Goal: Entertainment & Leisure: Browse casually

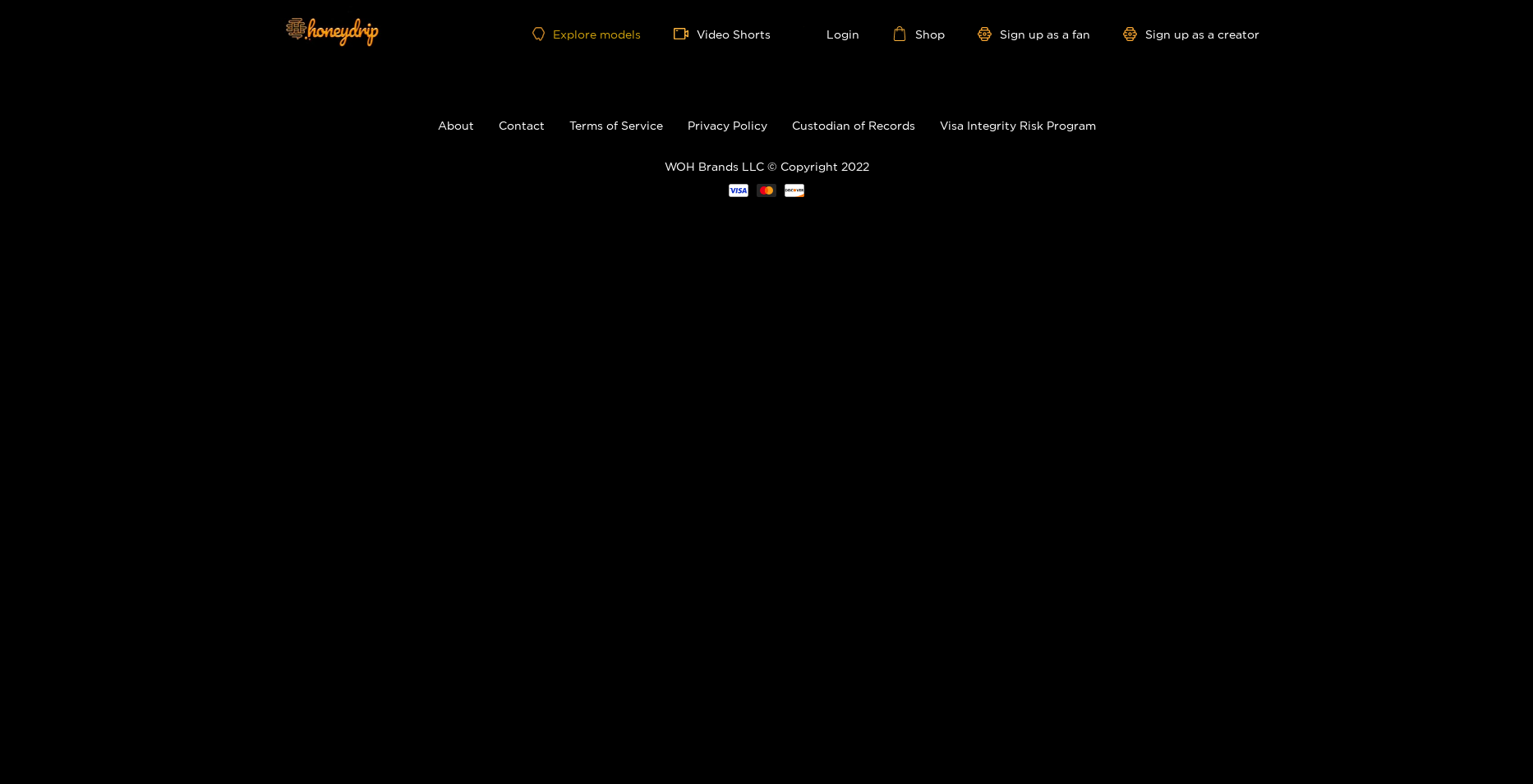
click at [611, 38] on link "Explore models" at bounding box center [586, 34] width 108 height 14
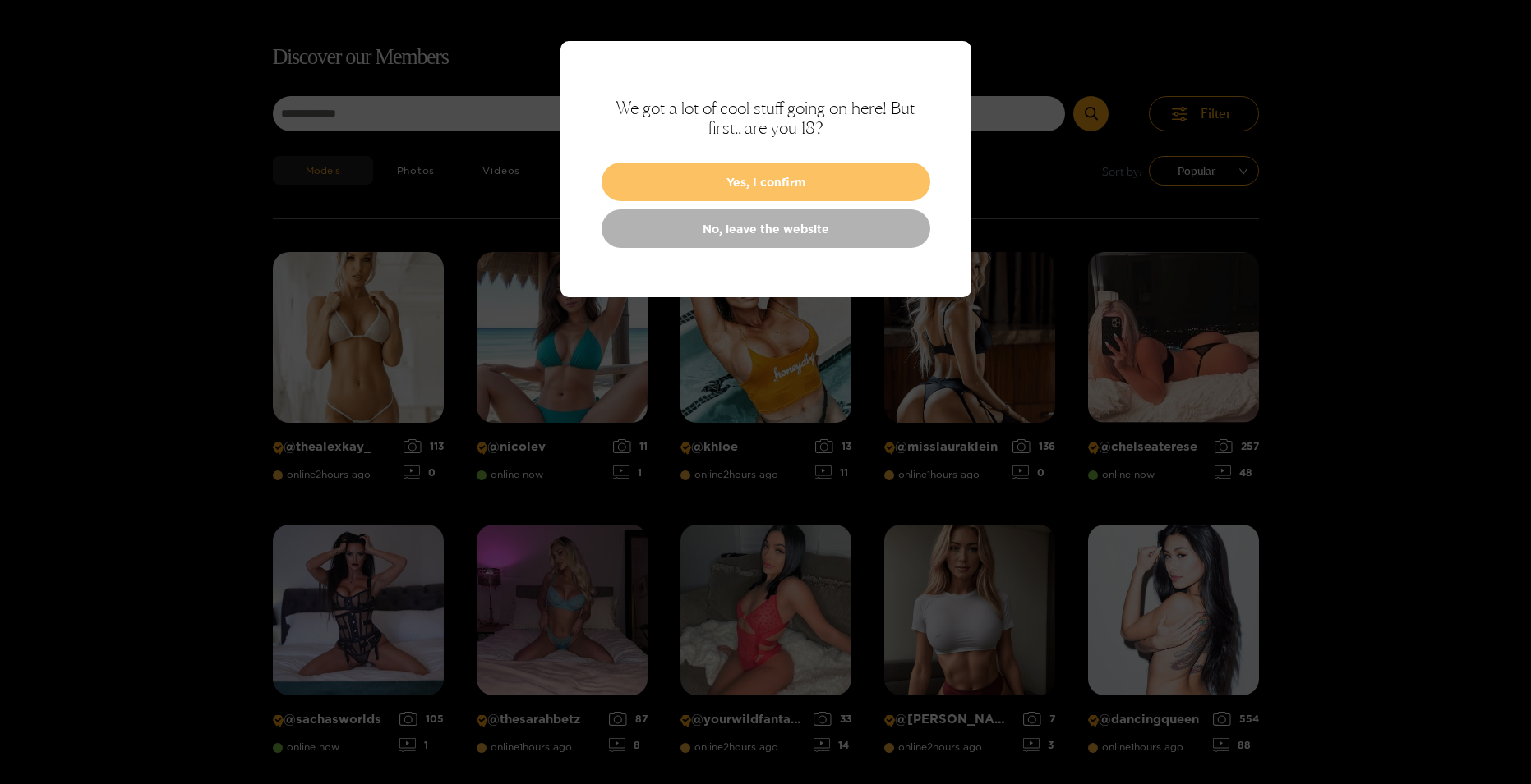
scroll to position [105, 0]
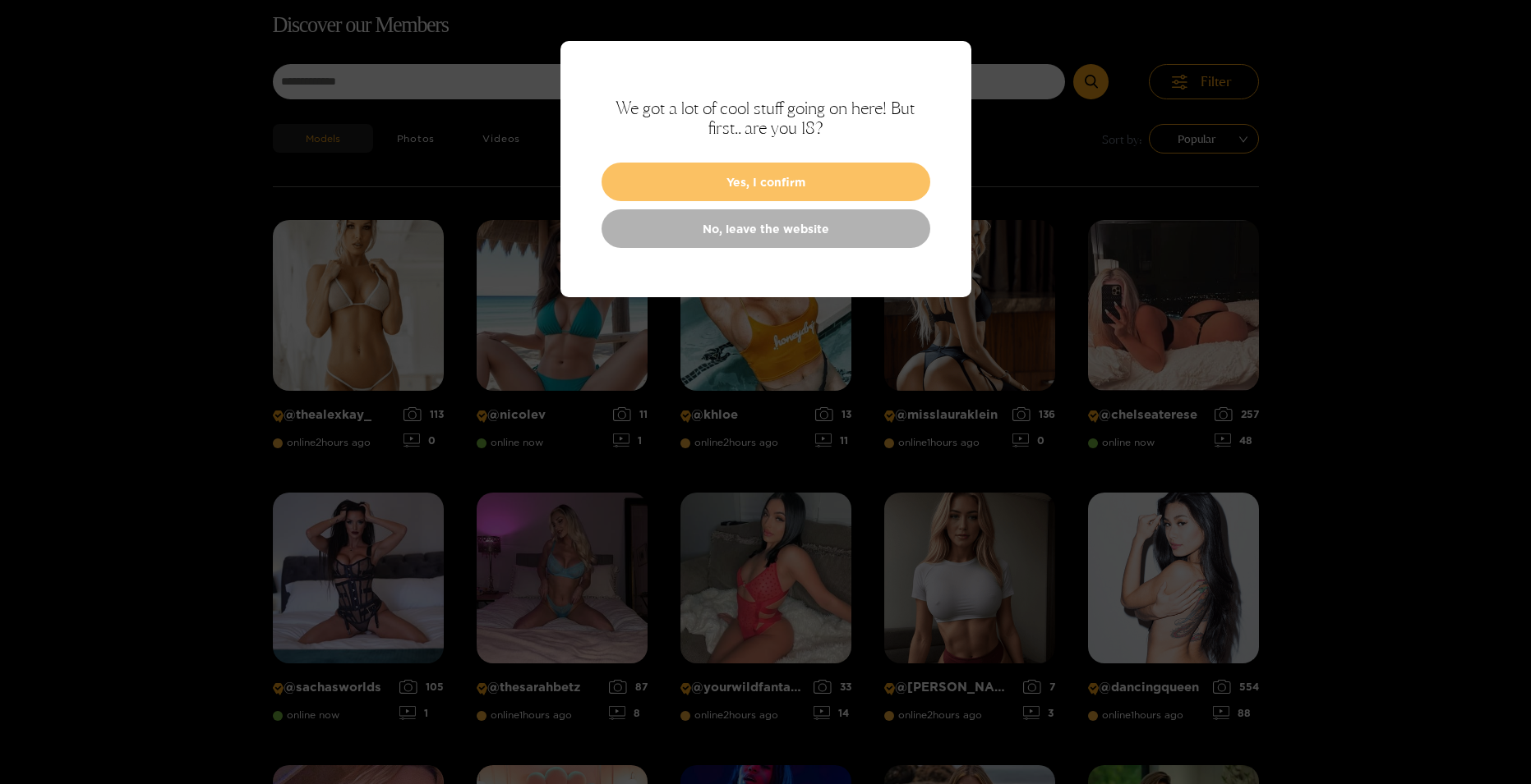
click at [807, 183] on button "Yes, I confirm" at bounding box center [766, 181] width 329 height 38
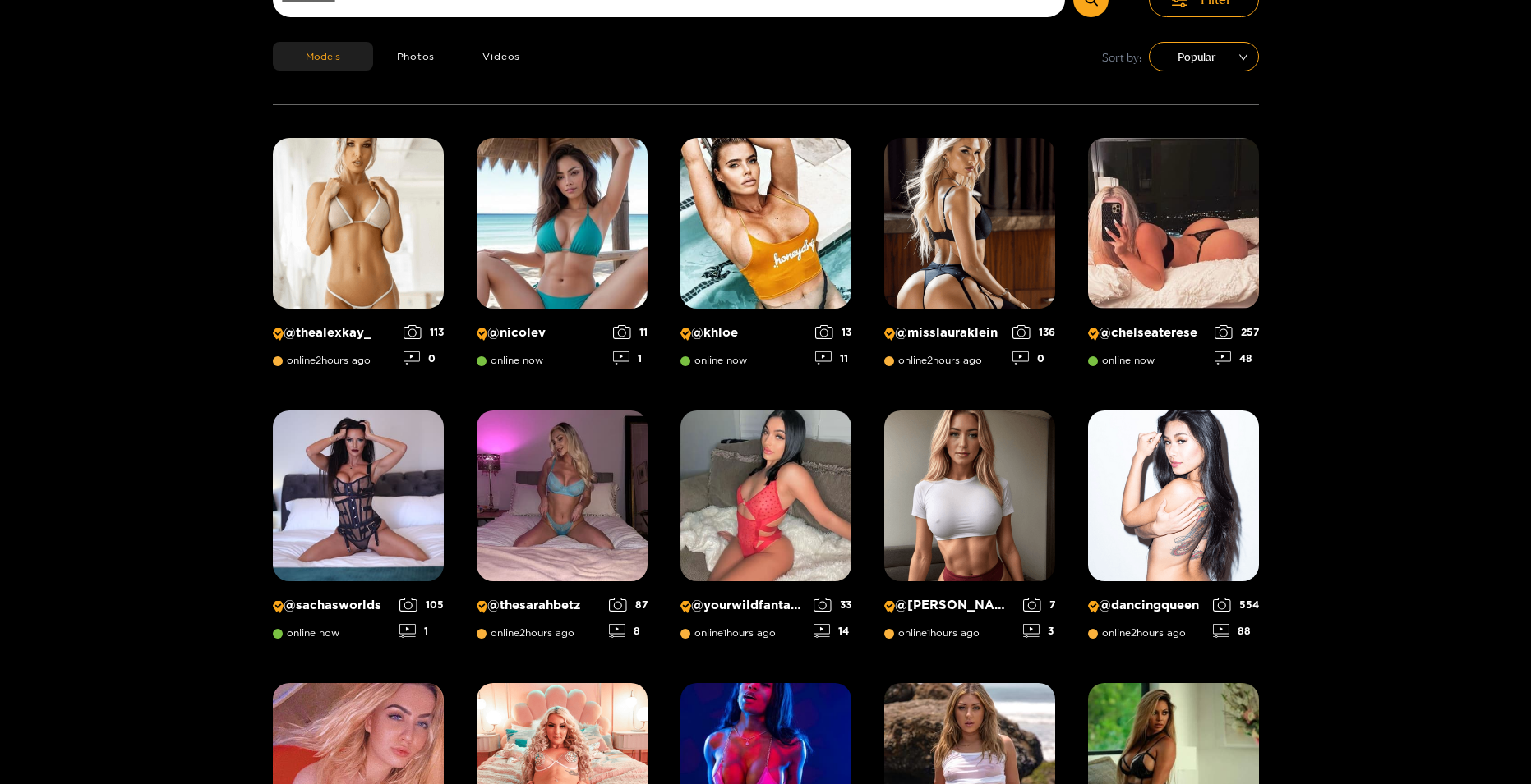
scroll to position [23, 0]
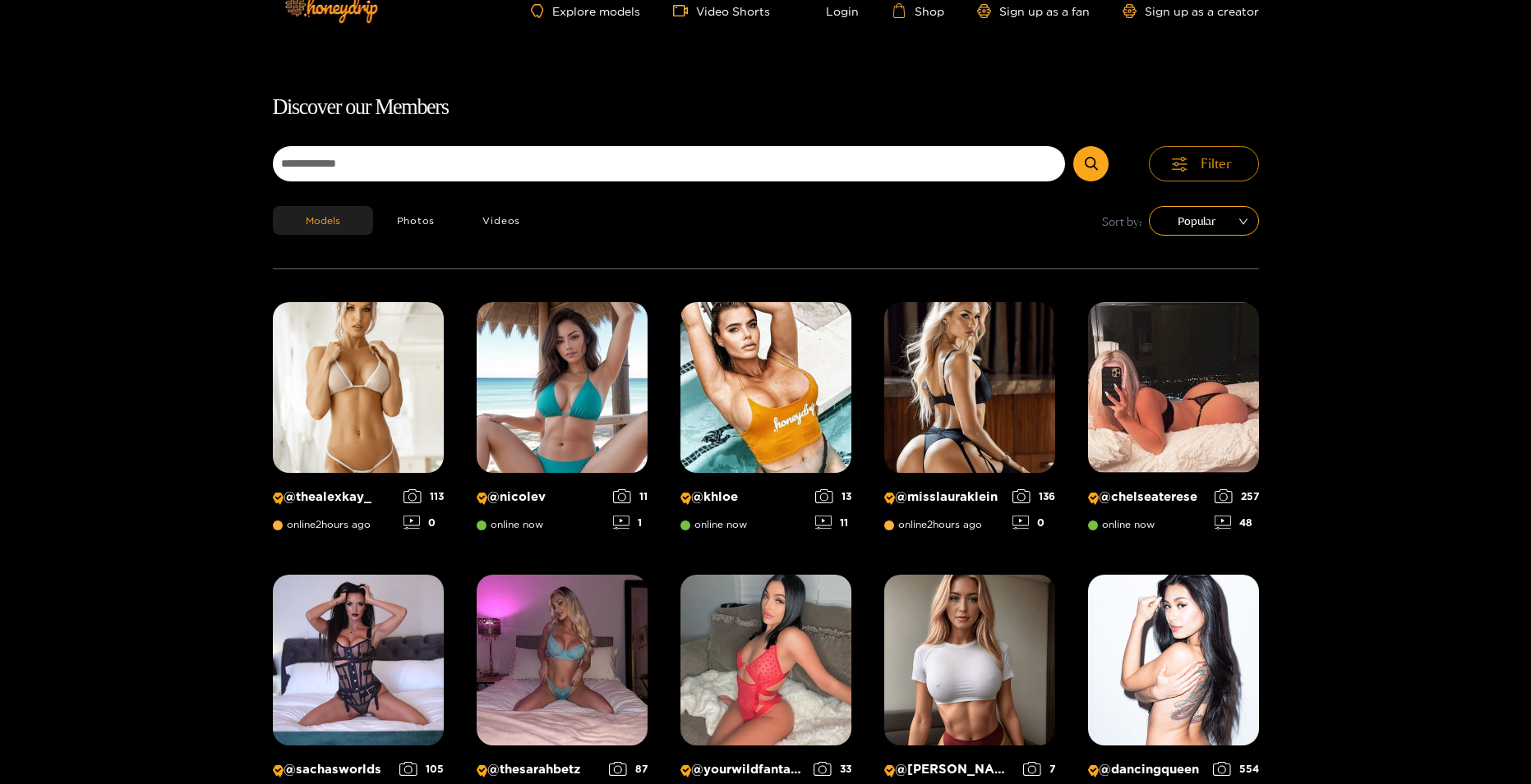
click at [1202, 167] on span "Filter" at bounding box center [1216, 164] width 32 height 19
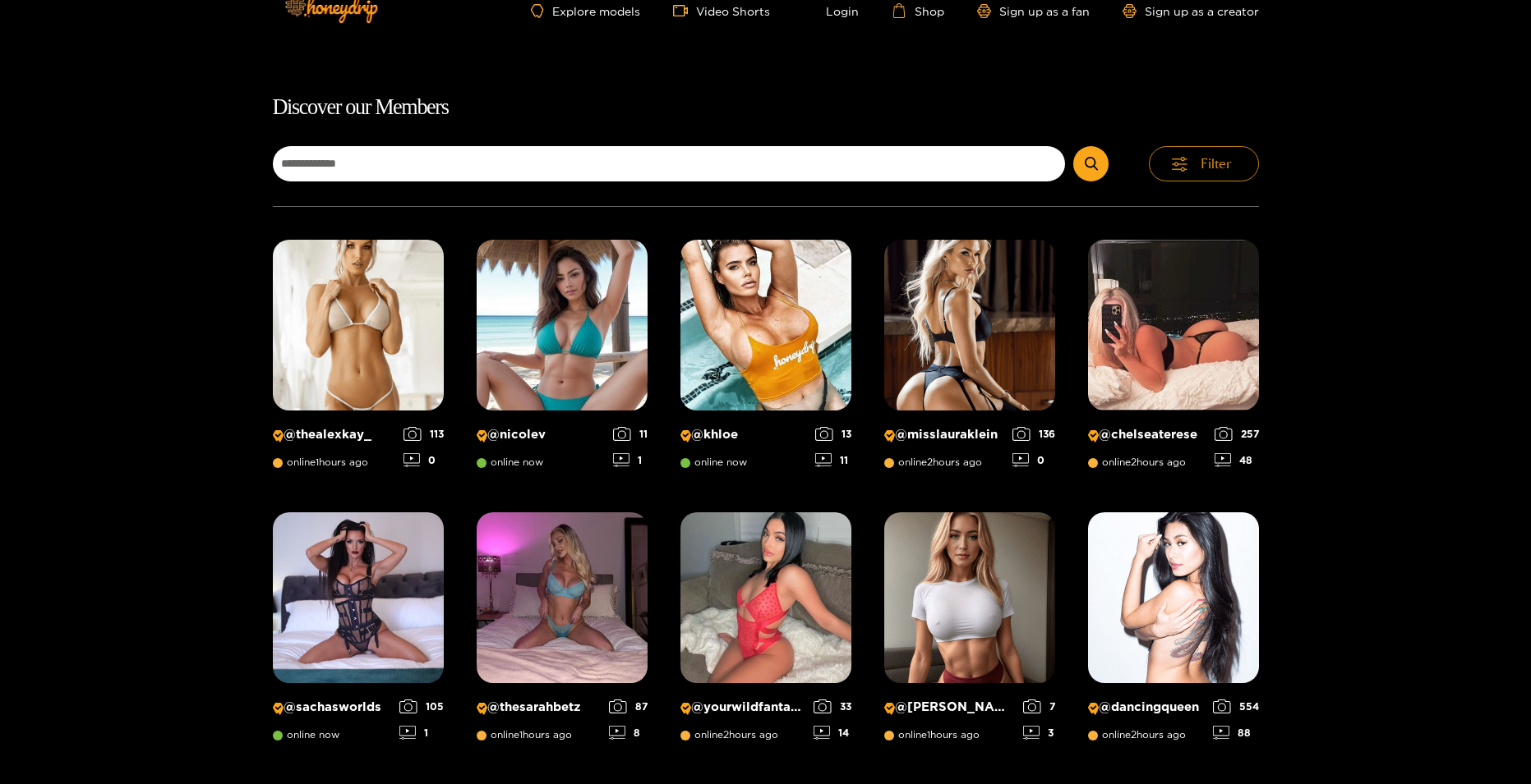
click at [1200, 167] on span "Filter" at bounding box center [1216, 164] width 32 height 19
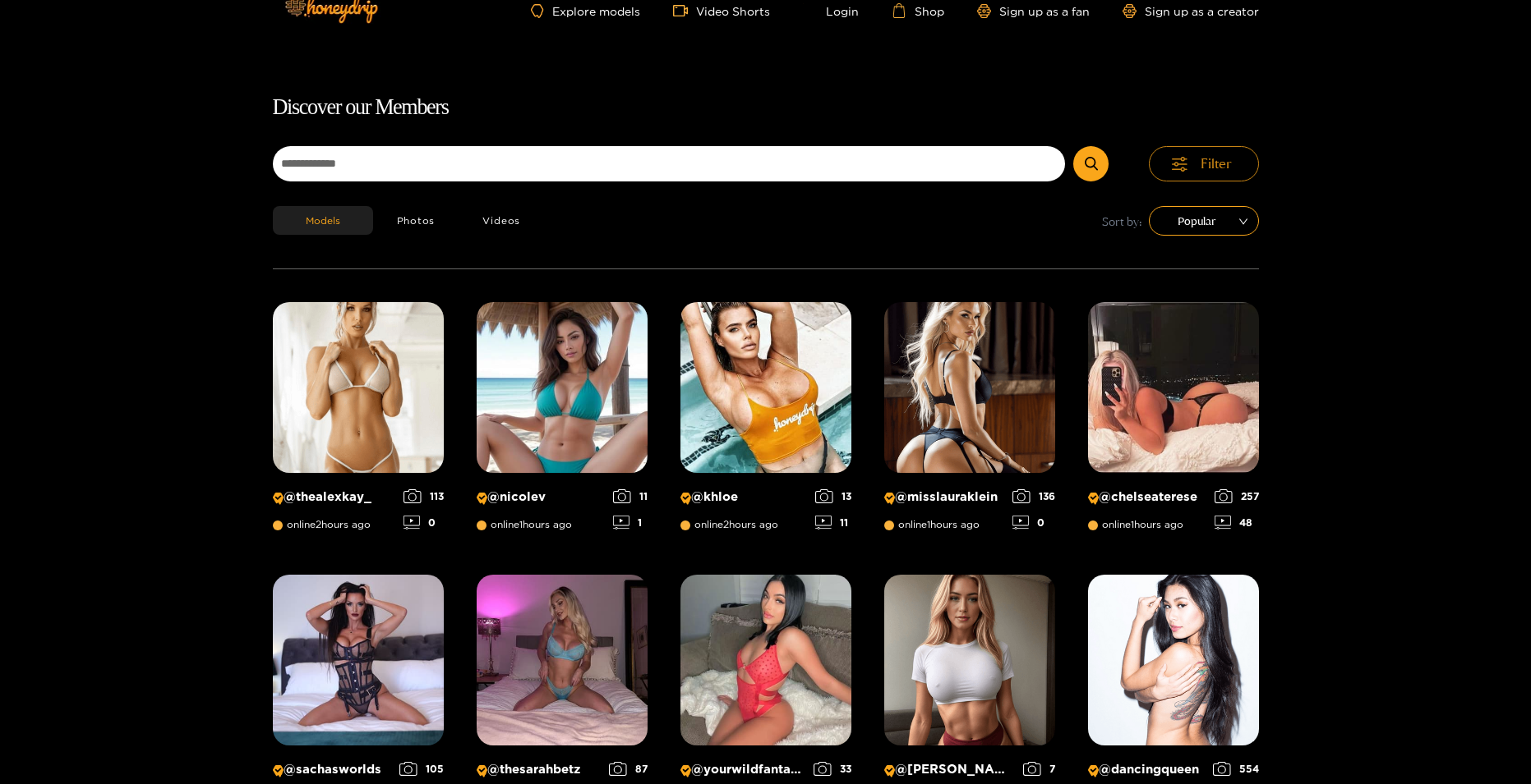
click at [1200, 167] on span "Filter" at bounding box center [1216, 164] width 32 height 19
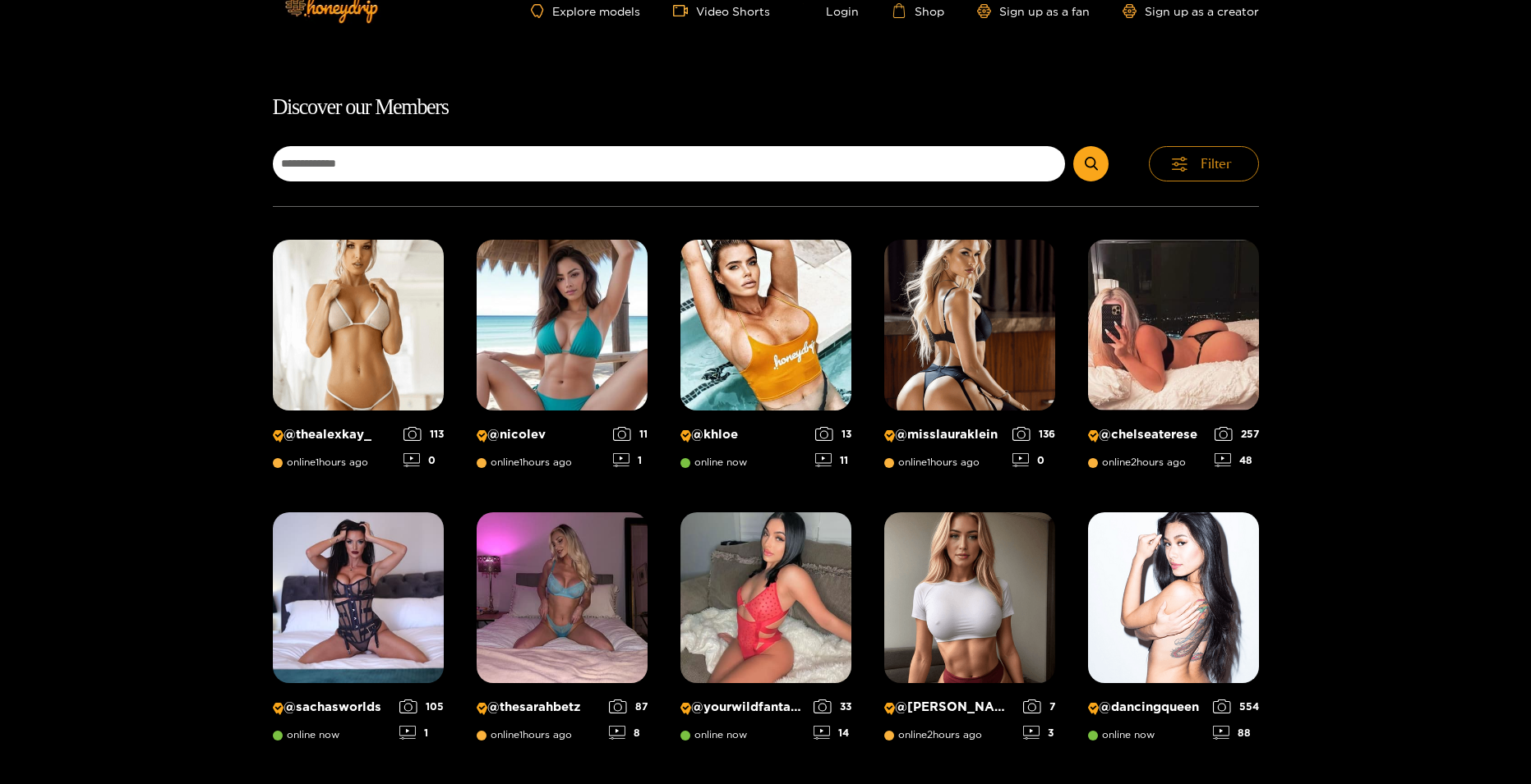
click at [1205, 170] on span "Filter" at bounding box center [1216, 164] width 32 height 19
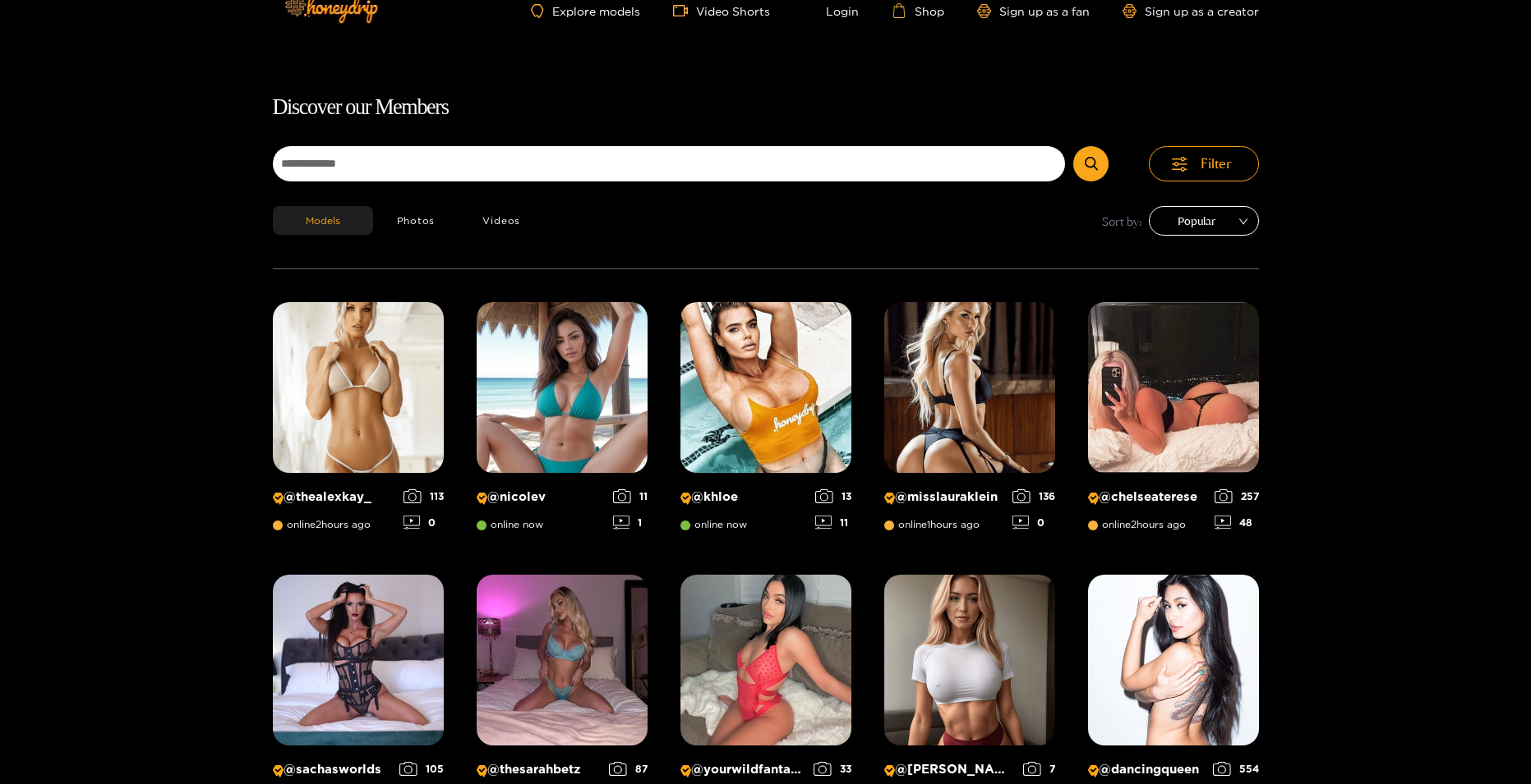
click at [1227, 227] on span "Popular" at bounding box center [1204, 220] width 85 height 25
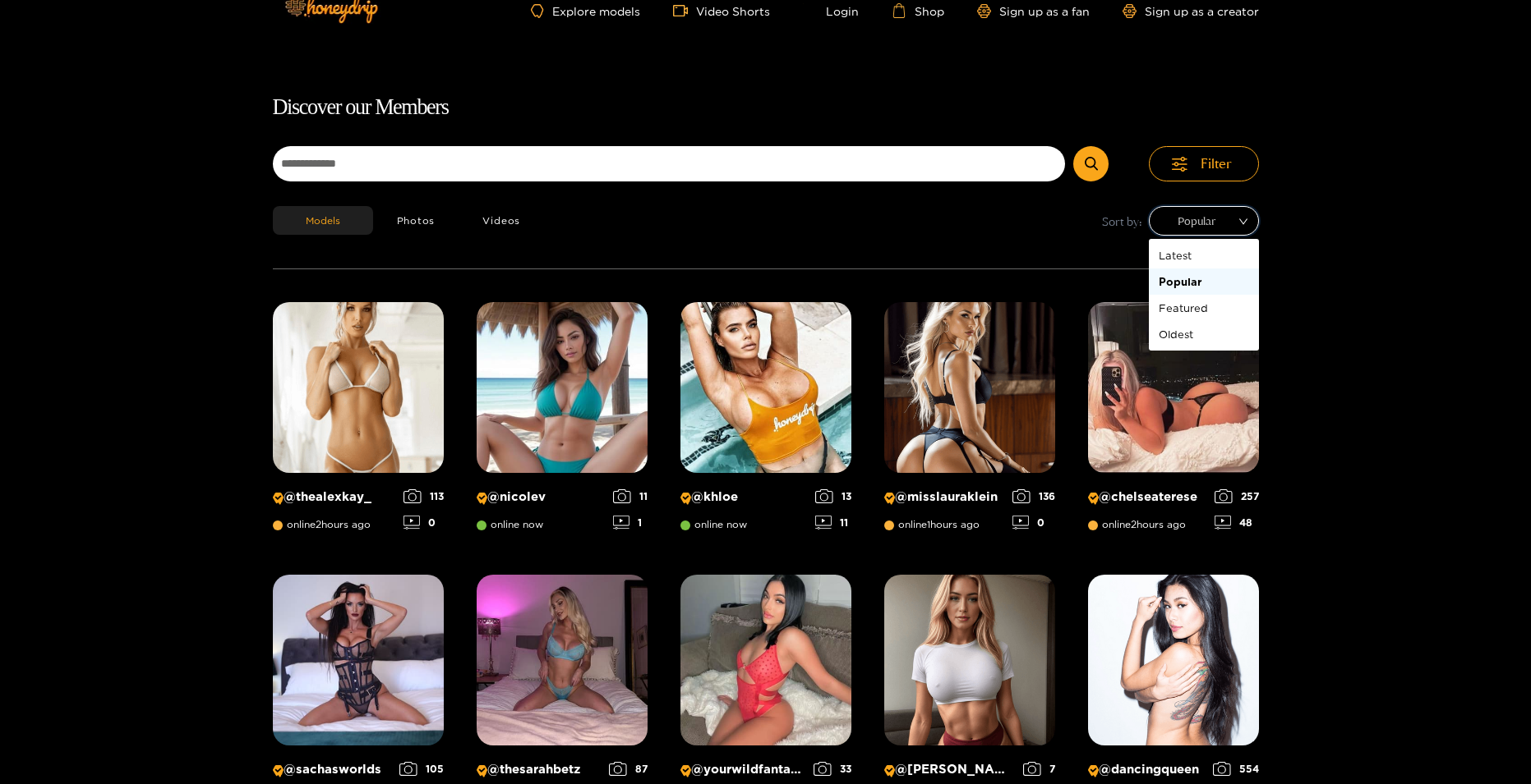
click at [1227, 227] on span "Popular" at bounding box center [1204, 220] width 85 height 25
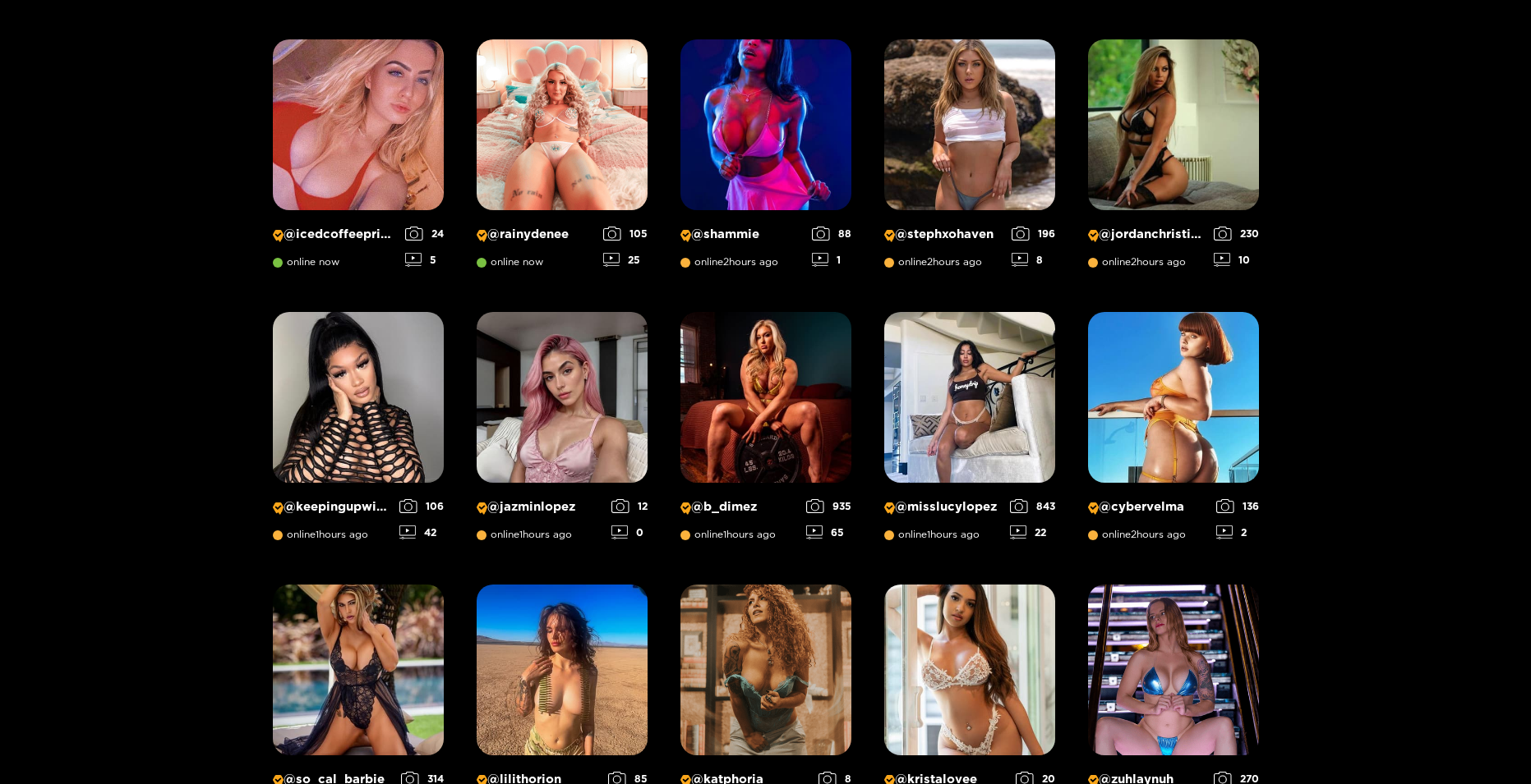
scroll to position [1091, 0]
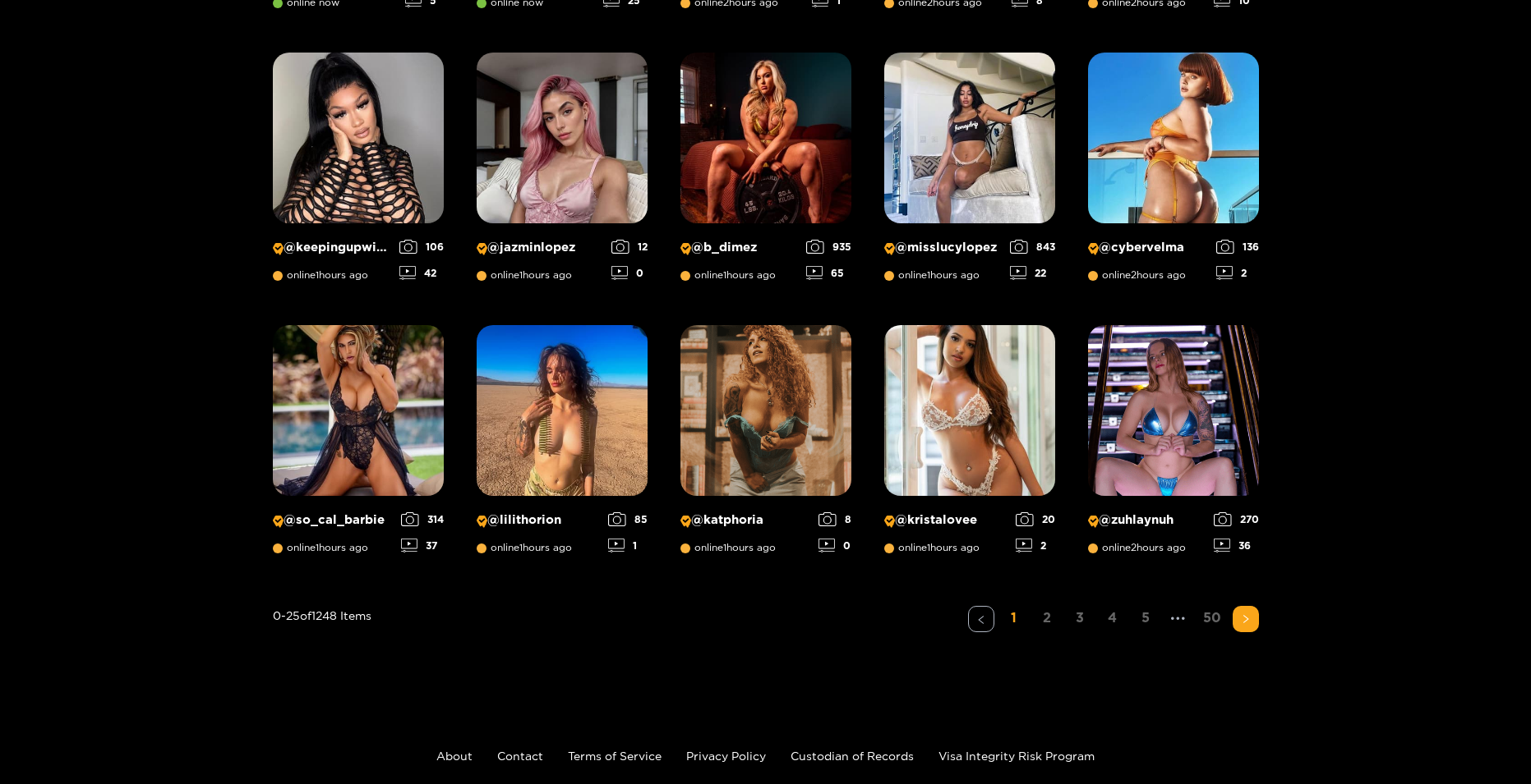
click at [1047, 614] on link "2" at bounding box center [1047, 618] width 26 height 24
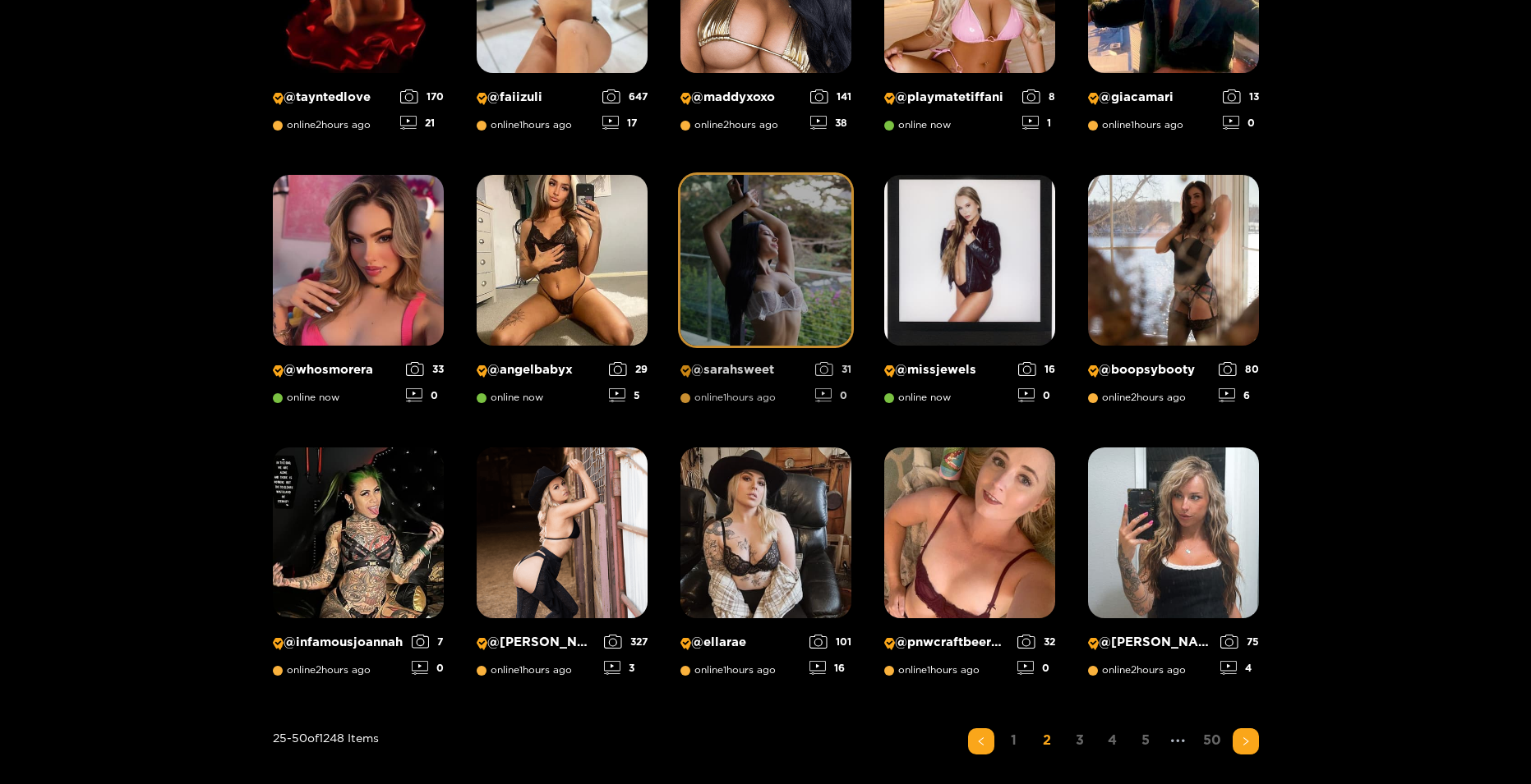
scroll to position [1184, 0]
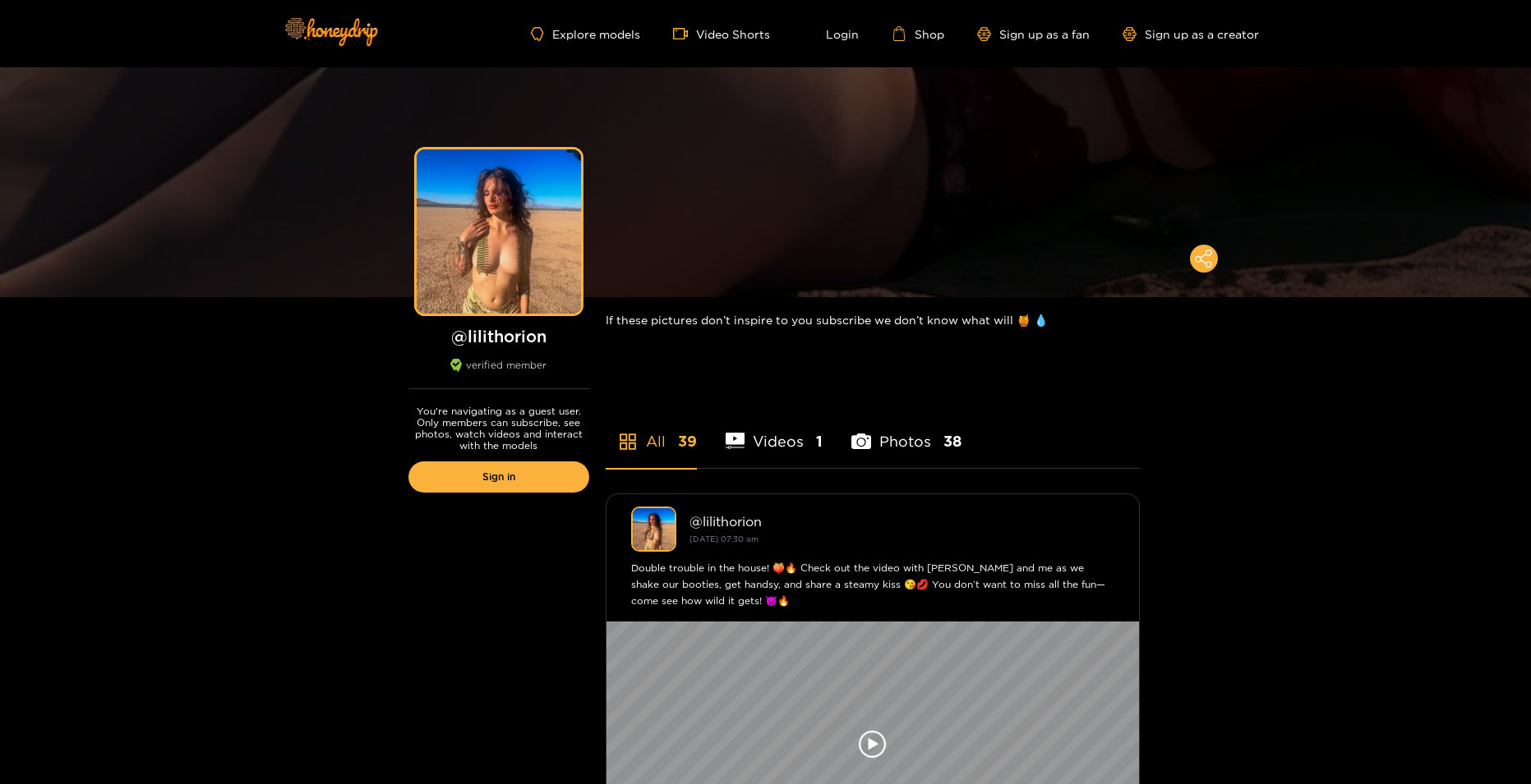
scroll to position [329, 0]
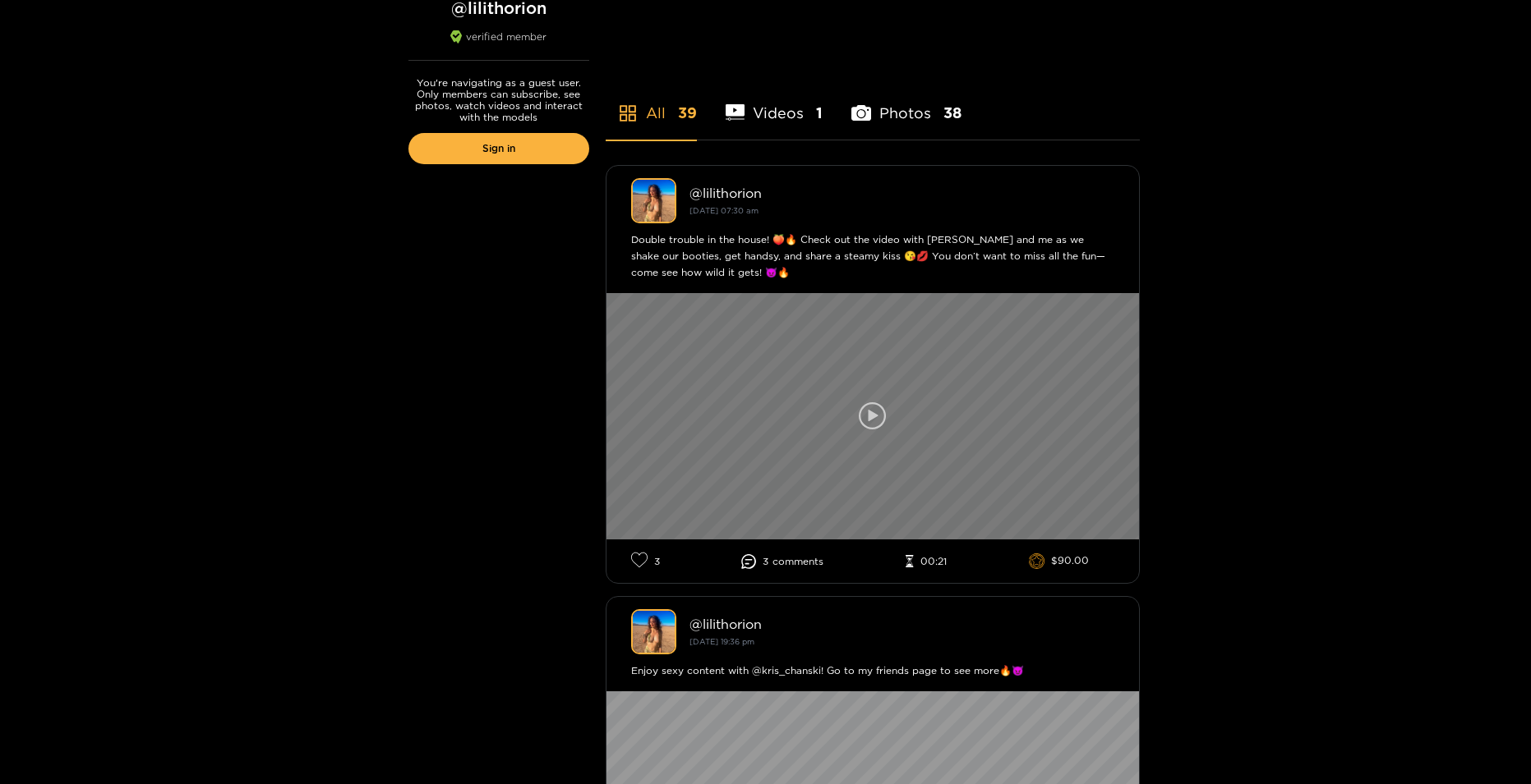
click at [859, 423] on icon at bounding box center [872, 416] width 28 height 28
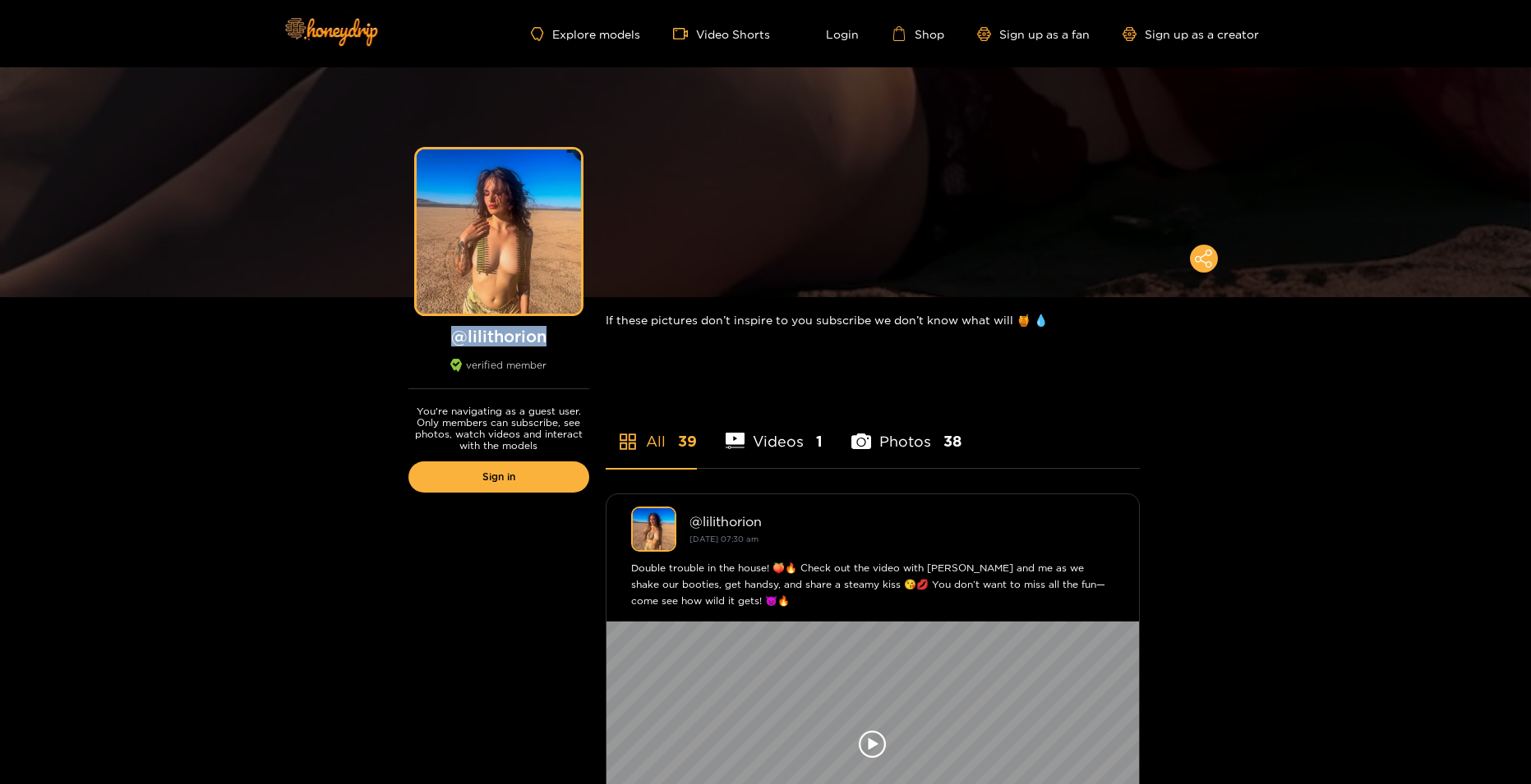
drag, startPoint x: 557, startPoint y: 338, endPoint x: 459, endPoint y: 342, distance: 98.1
click at [459, 342] on h1 "@ lilithorion" at bounding box center [499, 336] width 181 height 20
click at [466, 339] on h1 "@ lilithorion" at bounding box center [499, 336] width 181 height 20
drag, startPoint x: 466, startPoint y: 339, endPoint x: 550, endPoint y: 334, distance: 84.1
click at [550, 334] on h1 "@ lilithorion" at bounding box center [499, 336] width 181 height 20
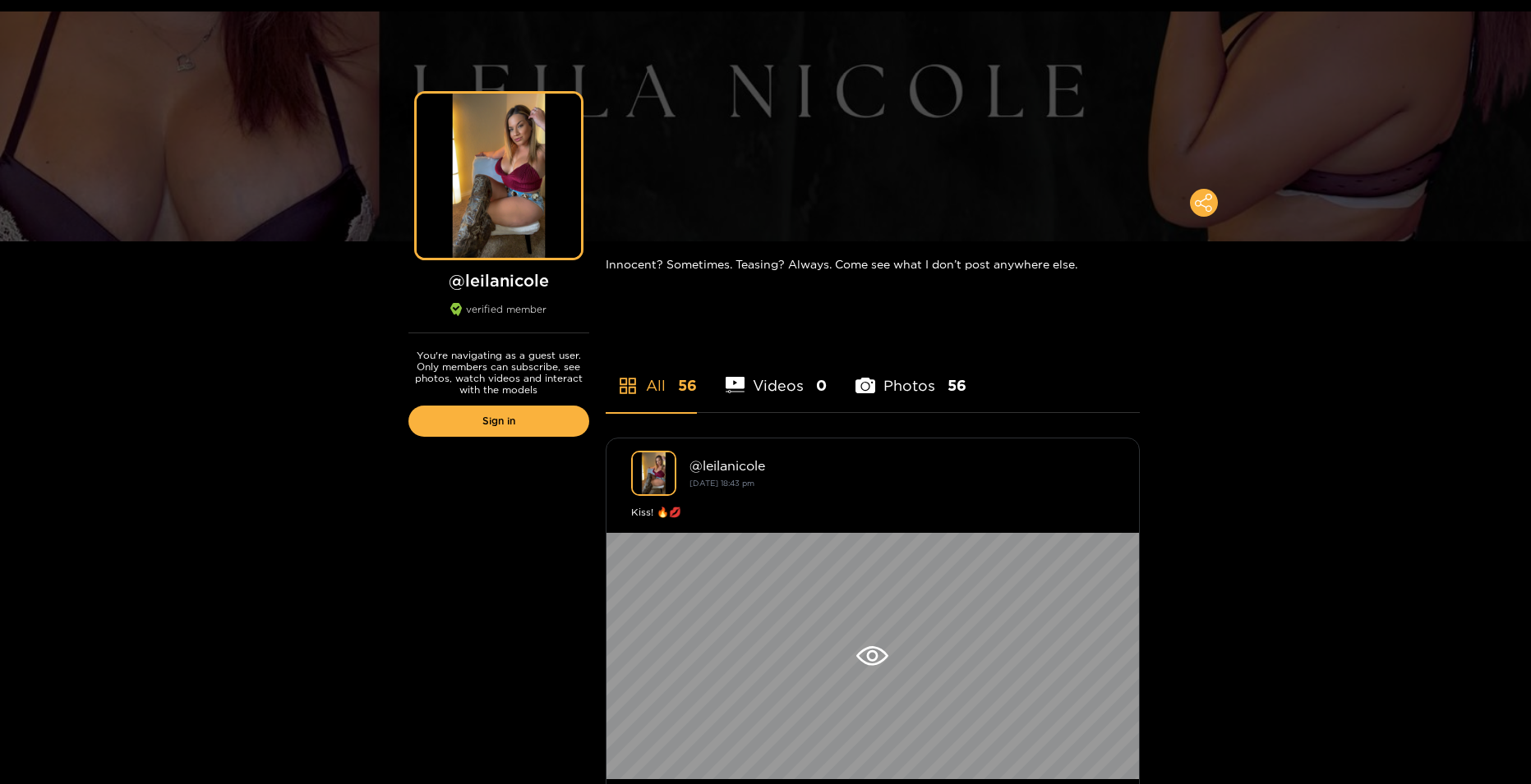
scroll to position [82, 0]
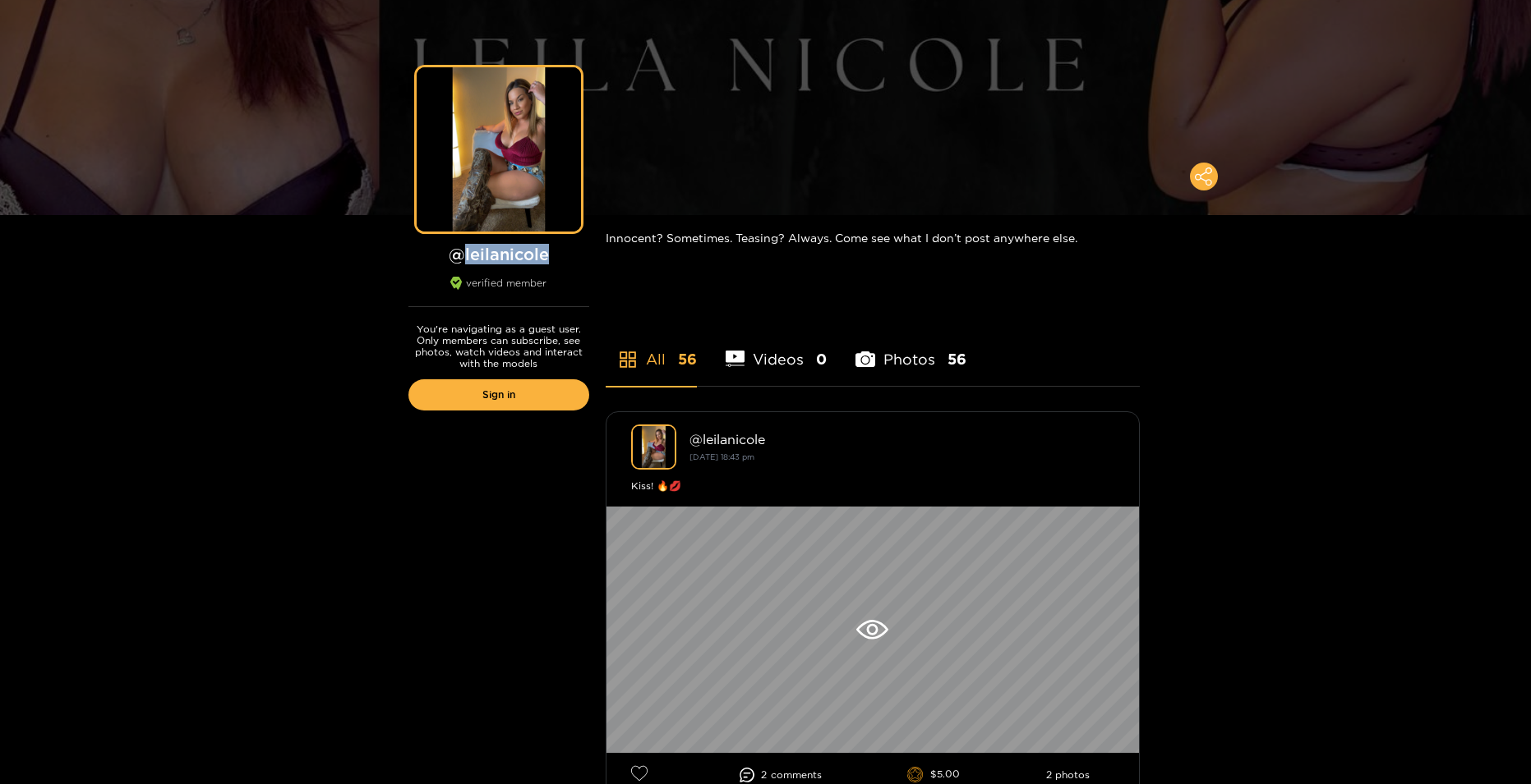
drag, startPoint x: 550, startPoint y: 260, endPoint x: 462, endPoint y: 263, distance: 88.1
click at [462, 263] on h1 "@ leilanicole" at bounding box center [499, 255] width 181 height 20
